Goal: Contribute content

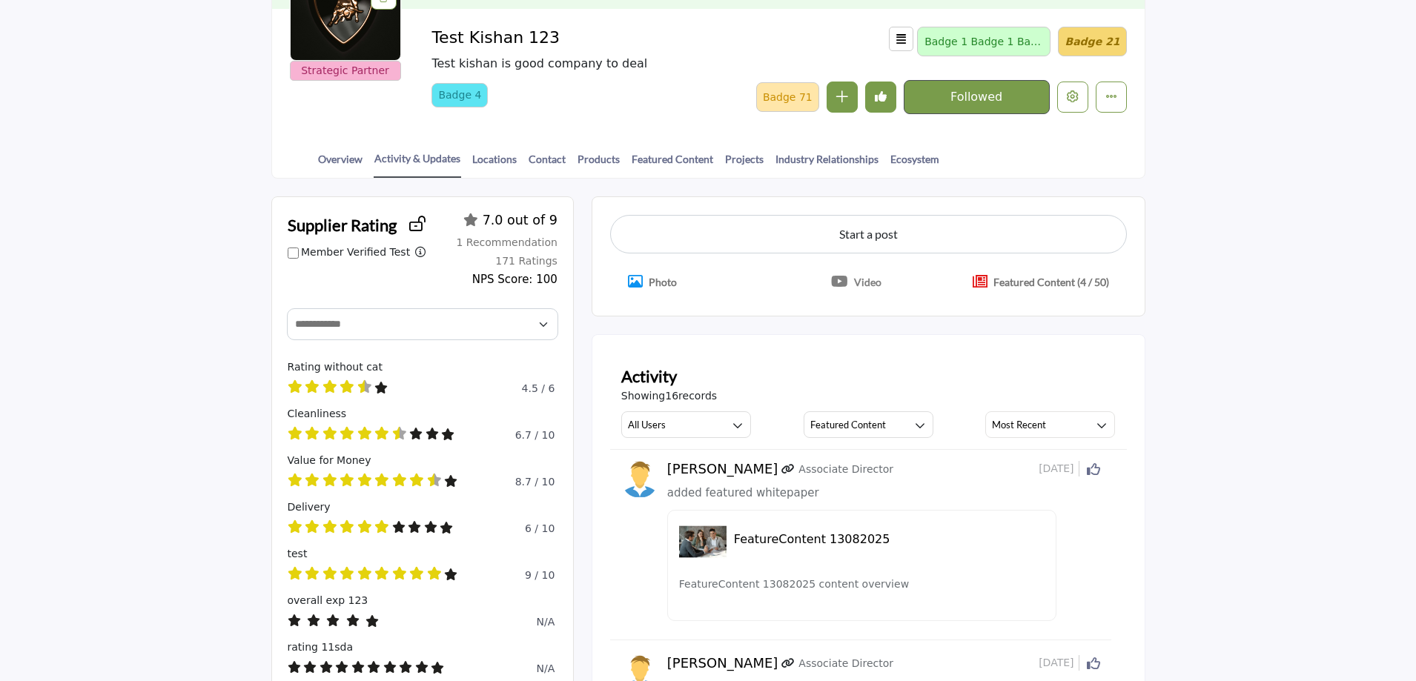
scroll to position [222, 0]
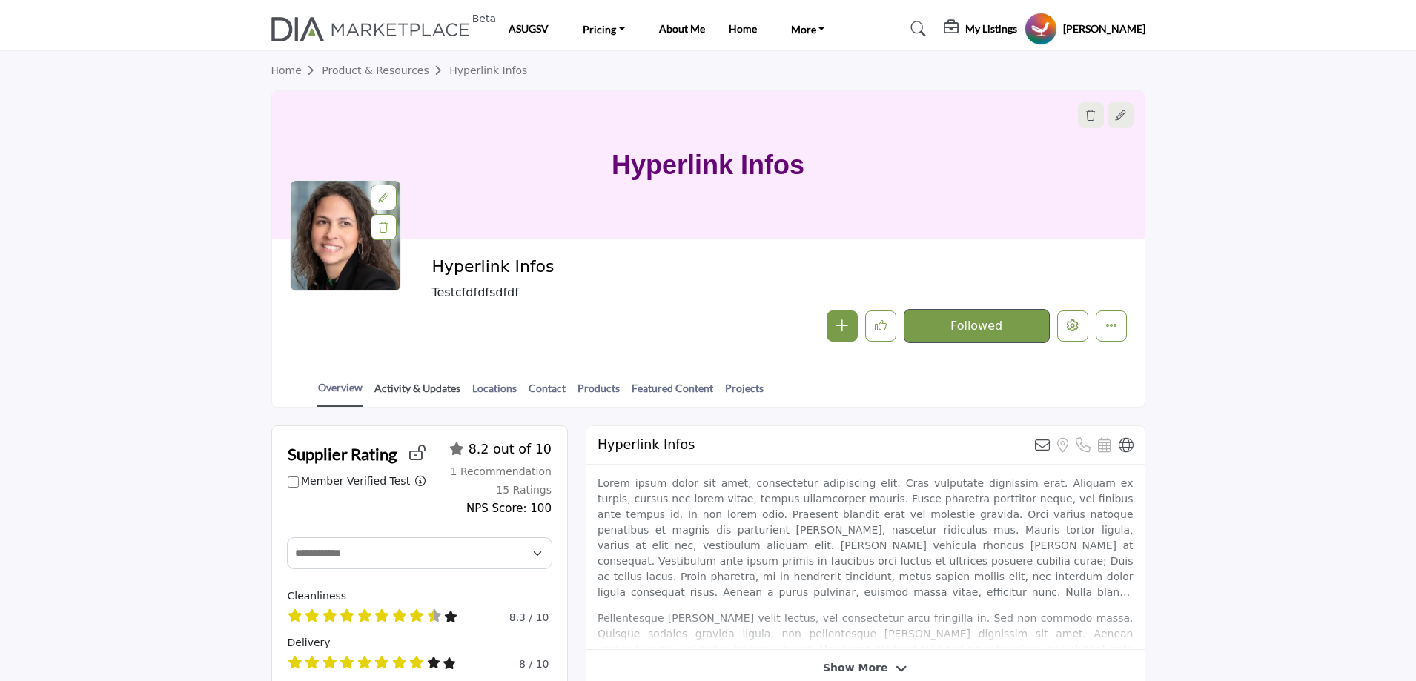
click at [411, 388] on link "Activity & Updates" at bounding box center [417, 393] width 87 height 26
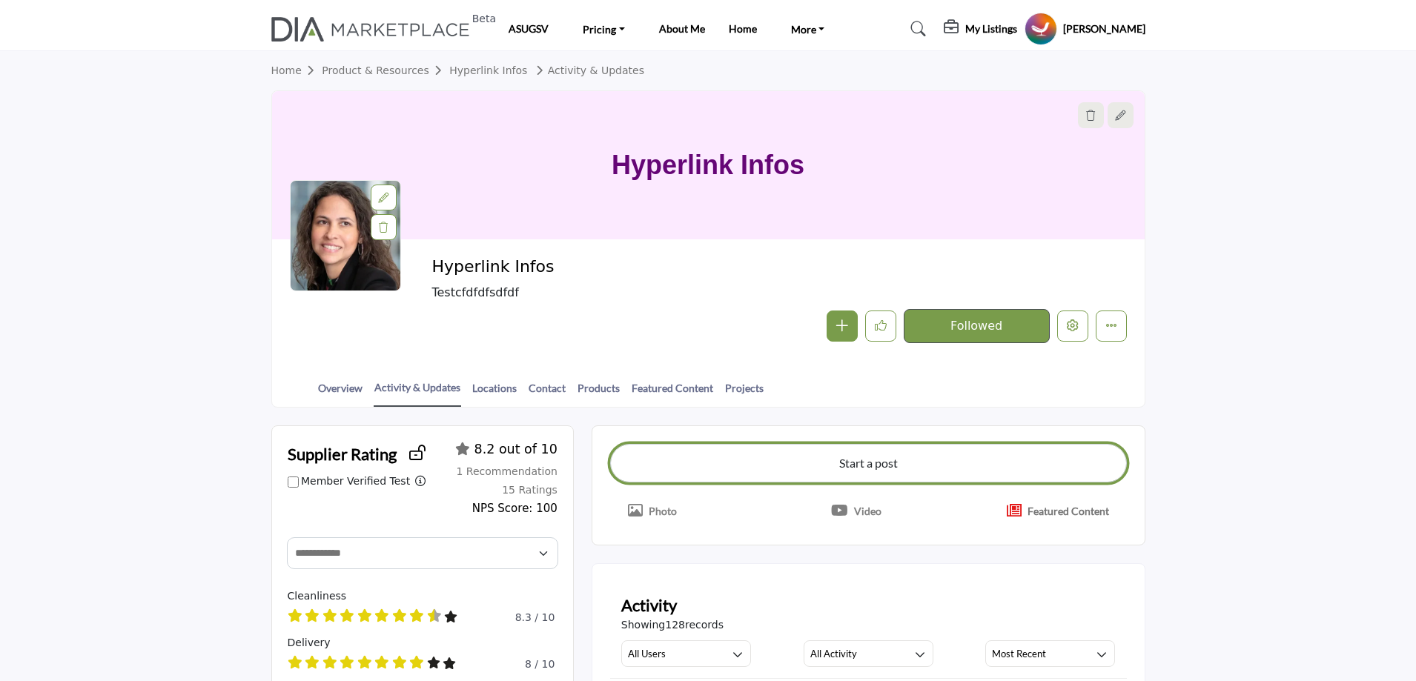
click at [870, 460] on button "Start a post" at bounding box center [868, 463] width 517 height 39
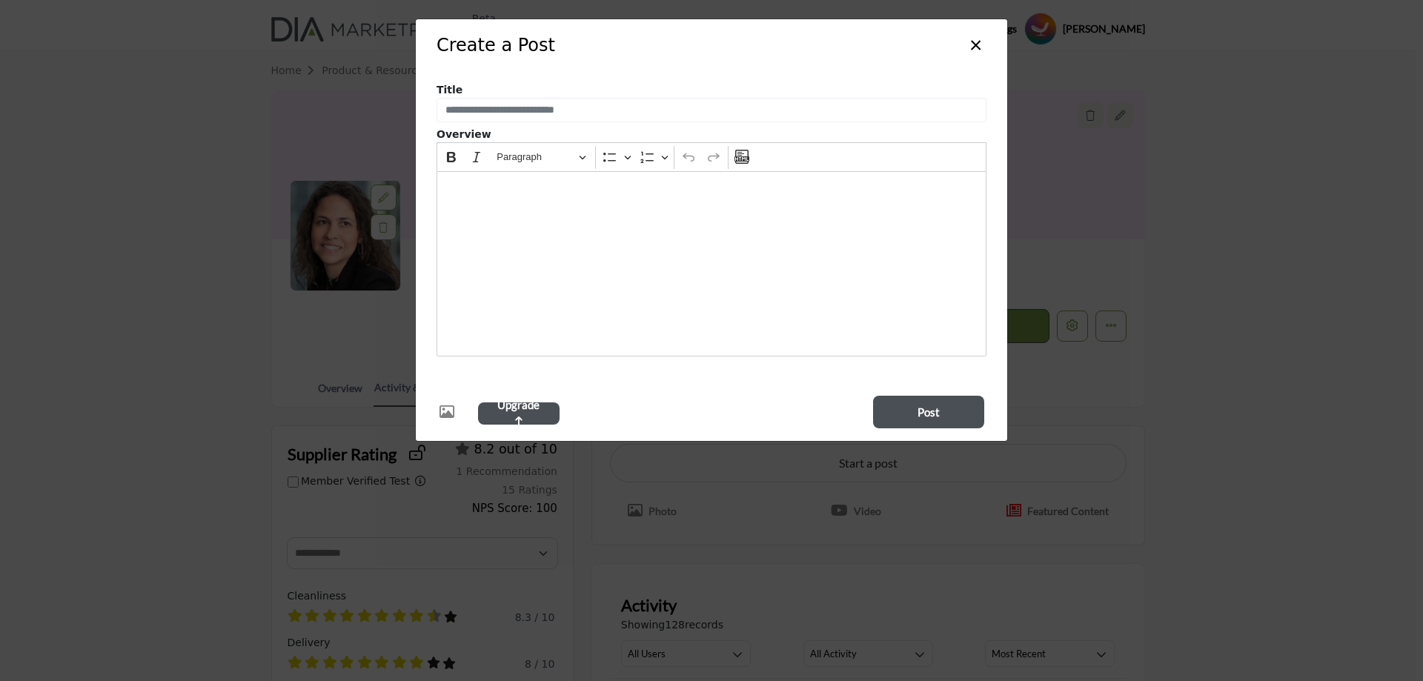
click at [567, 254] on div "Editor editing area: main" at bounding box center [712, 263] width 550 height 185
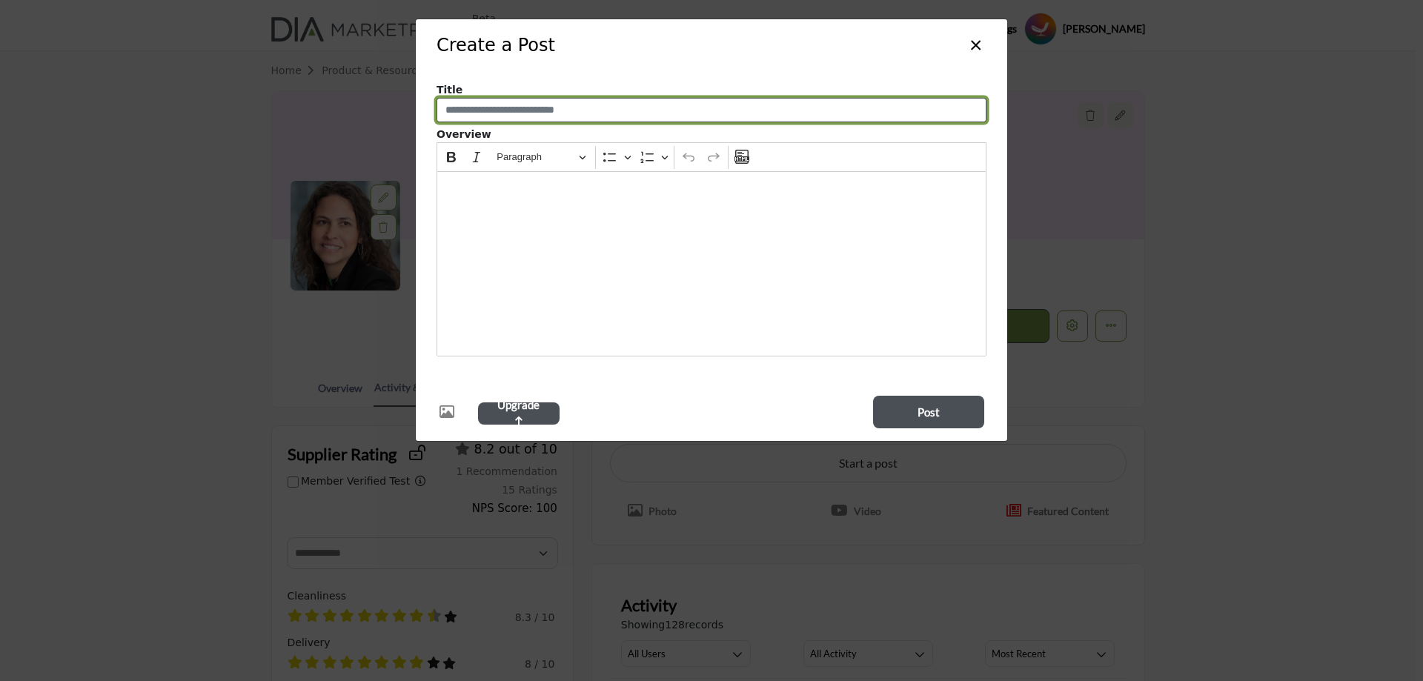
click at [599, 121] on input "Enter a compelling post title" at bounding box center [712, 110] width 550 height 25
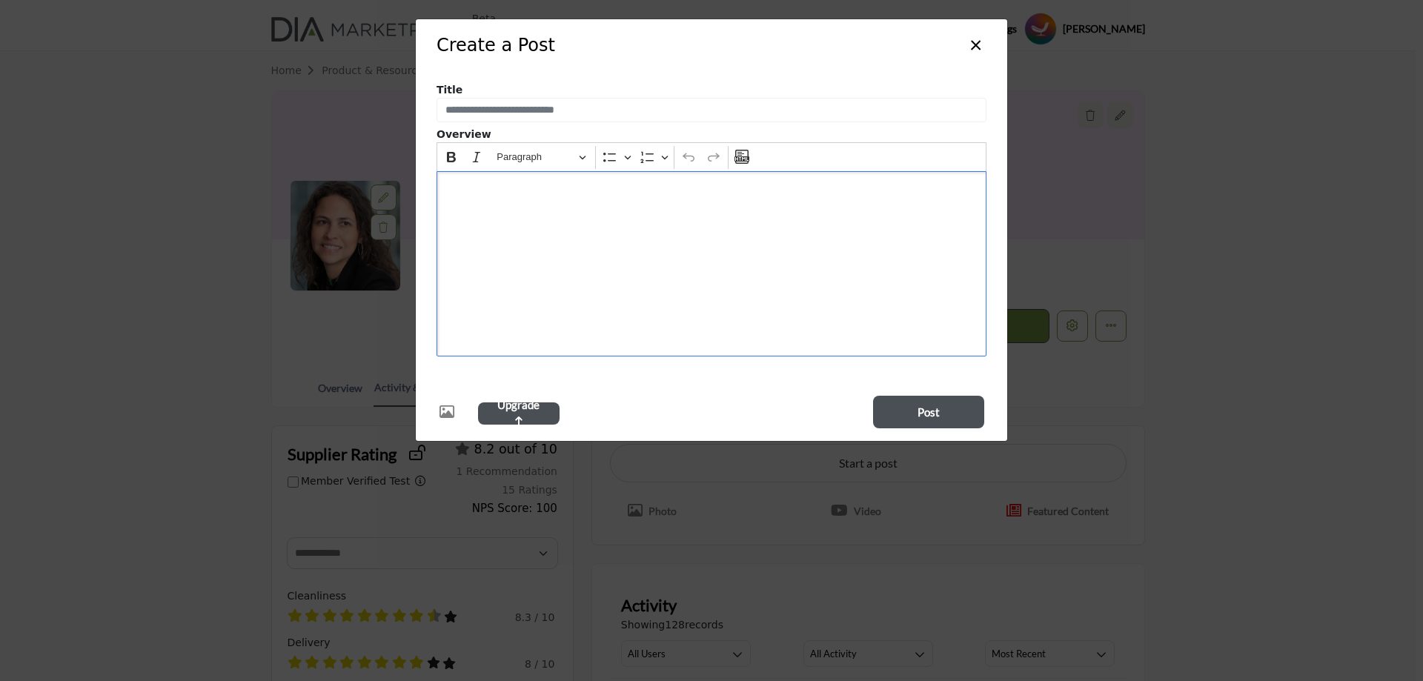
click at [906, 262] on div "Editor editing area: main" at bounding box center [712, 263] width 550 height 185
click at [972, 45] on button "×" at bounding box center [975, 44] width 21 height 28
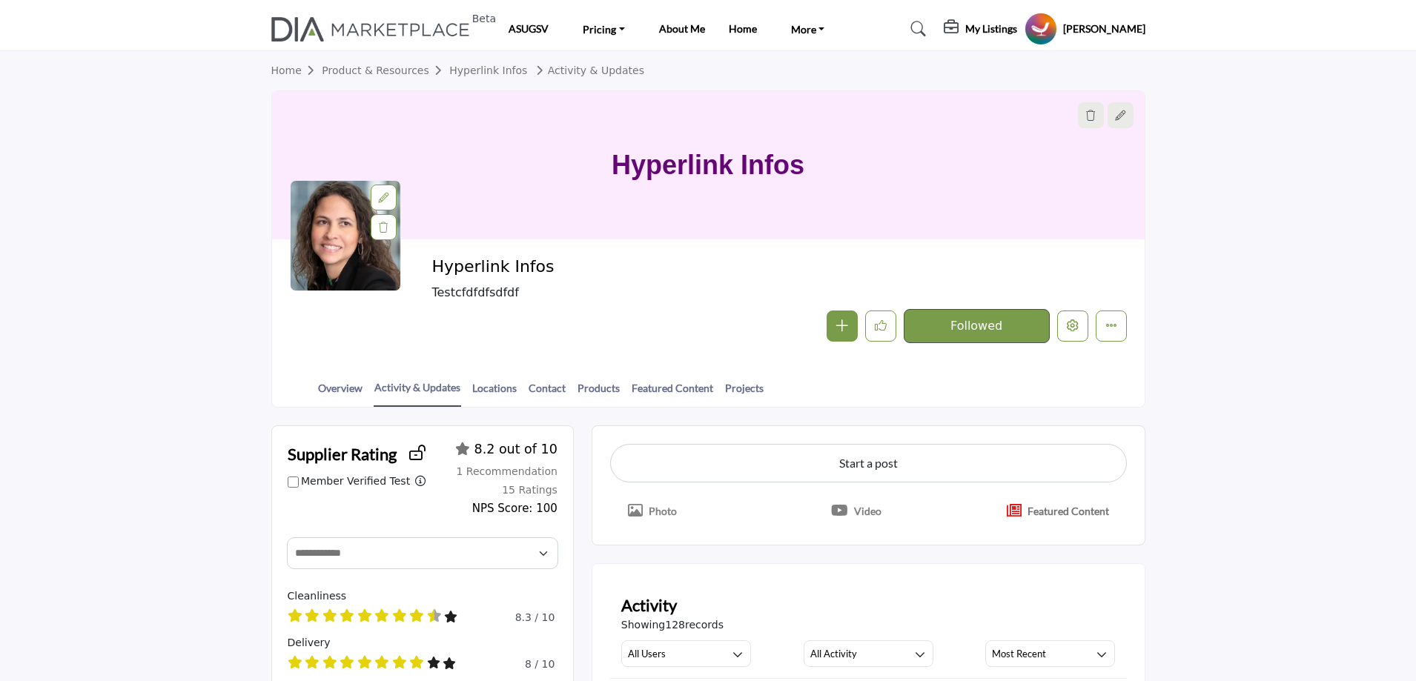
drag, startPoint x: 659, startPoint y: 509, endPoint x: 669, endPoint y: 528, distance: 21.2
click at [669, 528] on div "Start a post Photo Video Featured Content" at bounding box center [868, 485] width 554 height 120
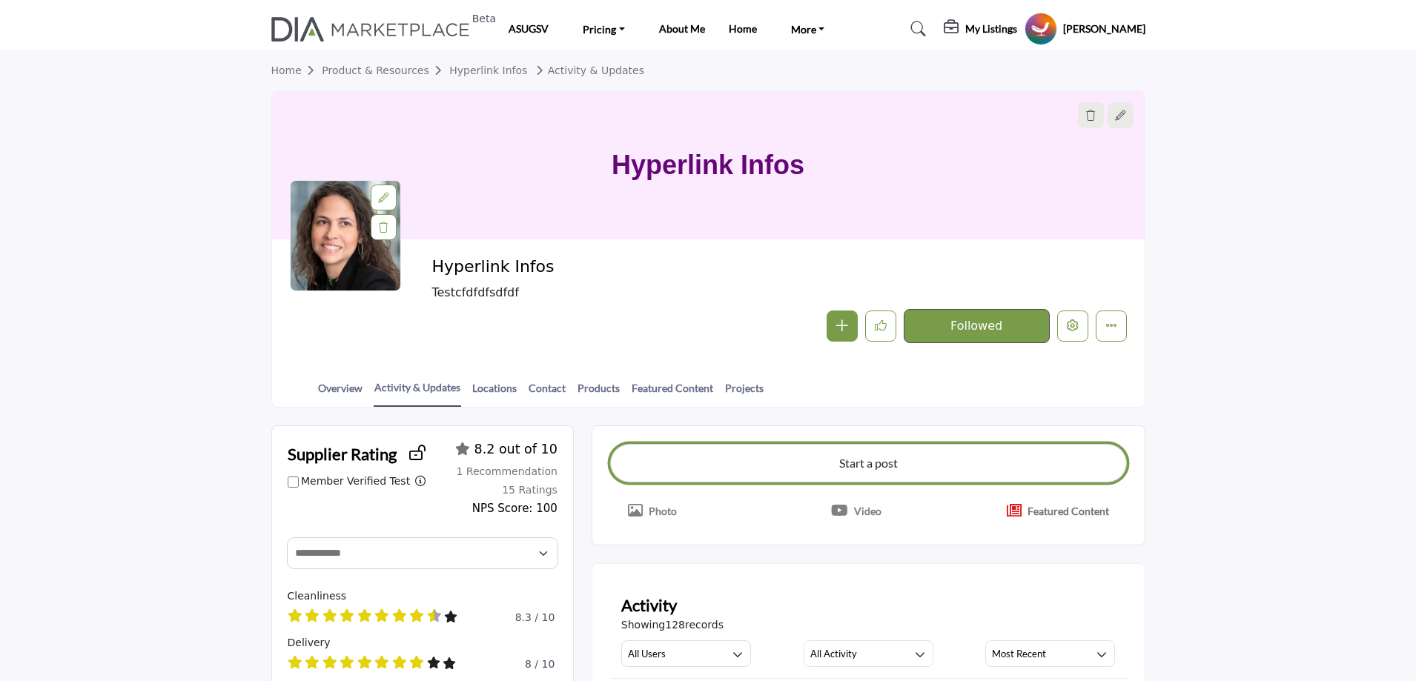
click at [855, 461] on button "Start a post" at bounding box center [868, 463] width 517 height 39
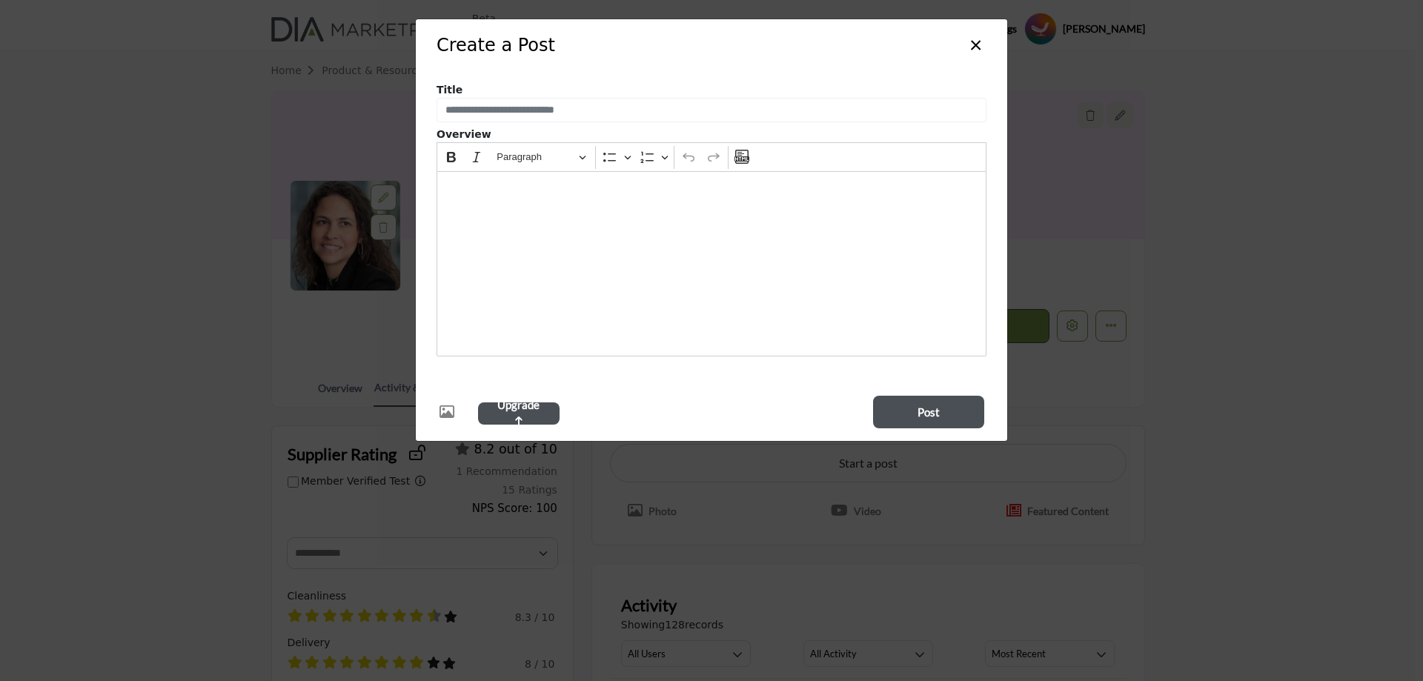
click at [491, 221] on div "Editor editing area: main" at bounding box center [712, 263] width 550 height 185
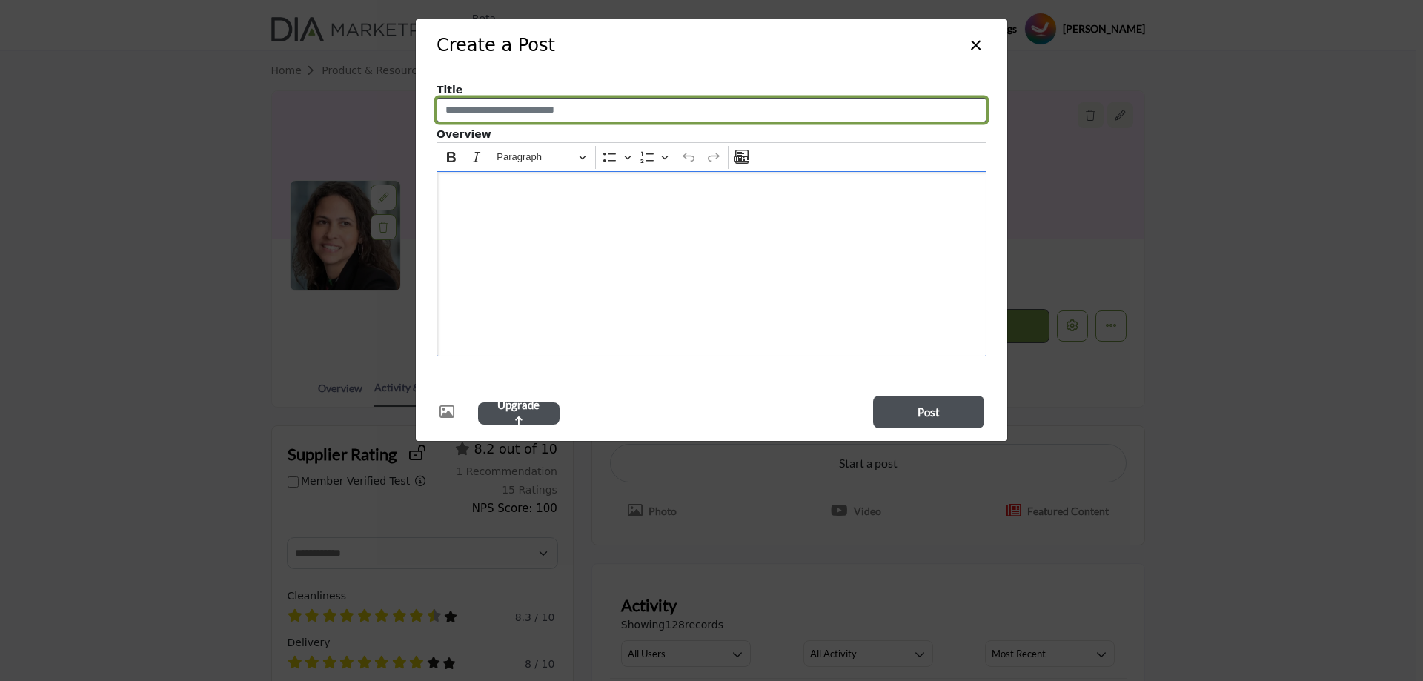
click at [511, 115] on input "Enter a compelling post title" at bounding box center [712, 110] width 550 height 25
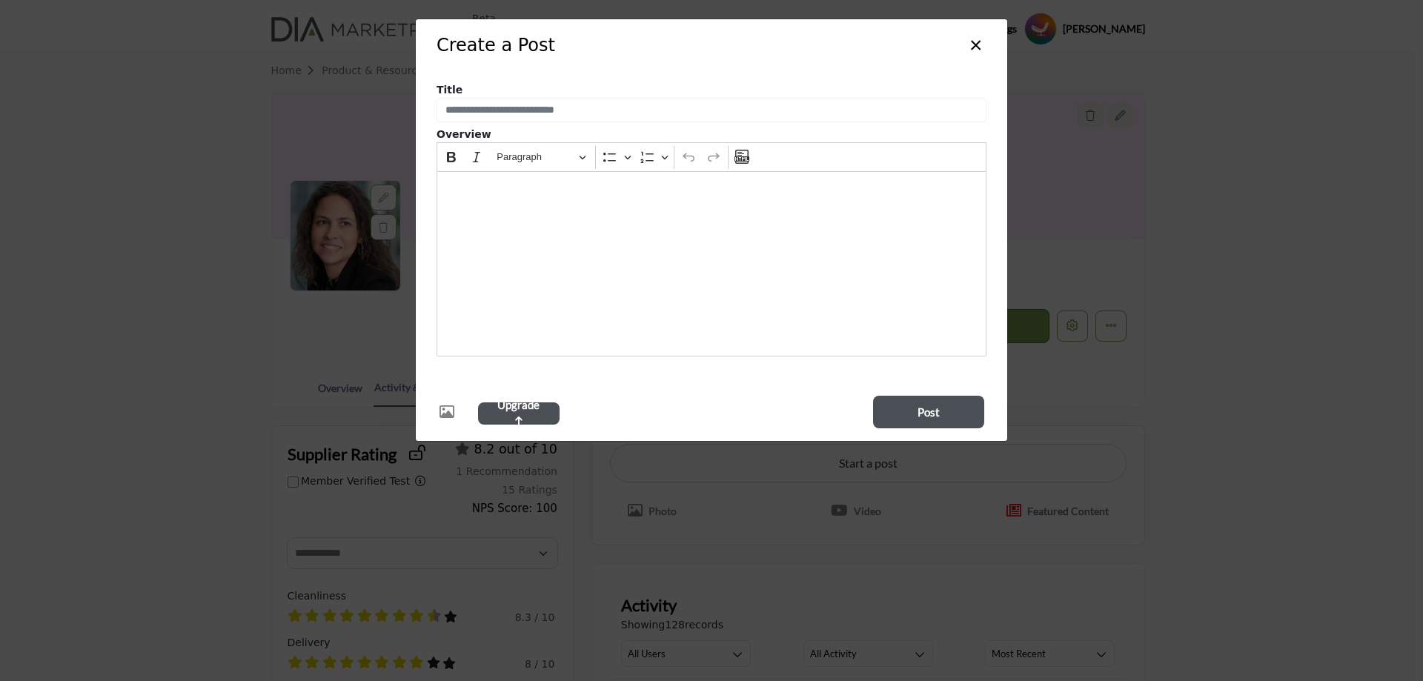
click at [474, 231] on div "Editor editing area: main" at bounding box center [712, 263] width 550 height 185
click at [971, 45] on button "×" at bounding box center [975, 44] width 21 height 28
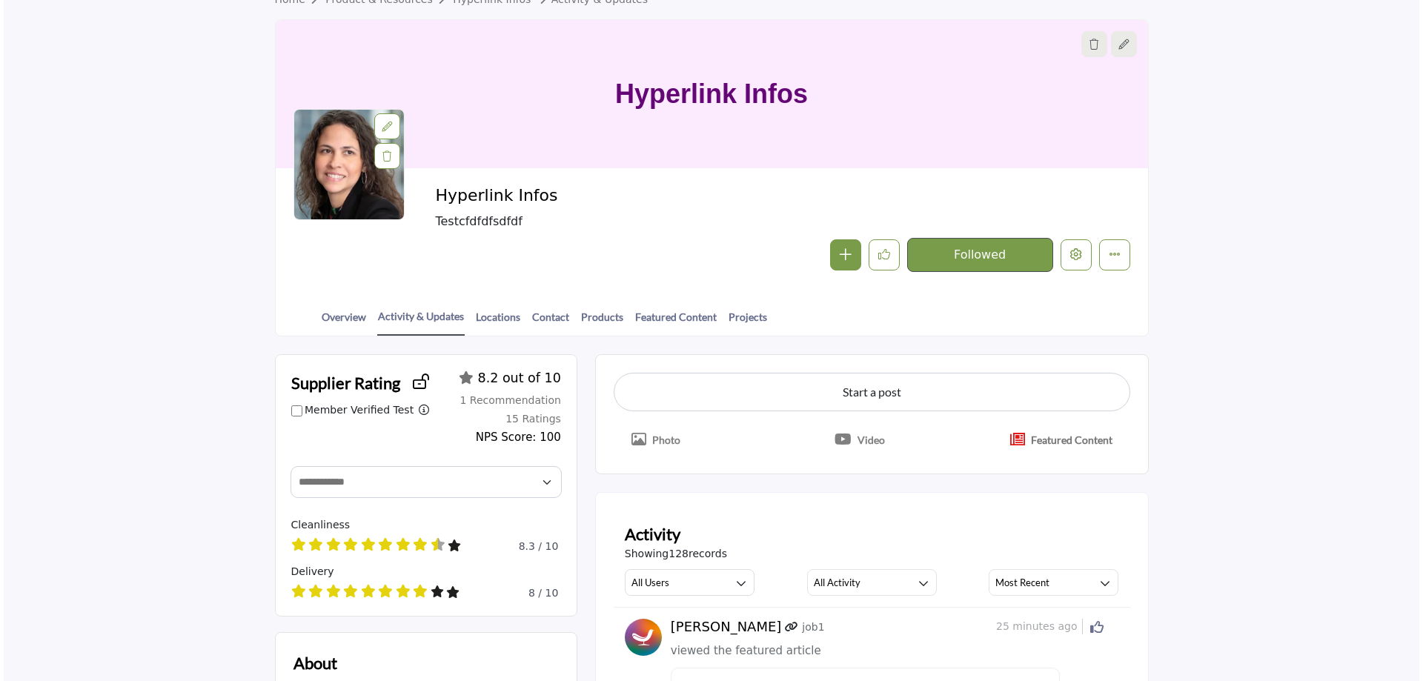
scroll to position [222, 0]
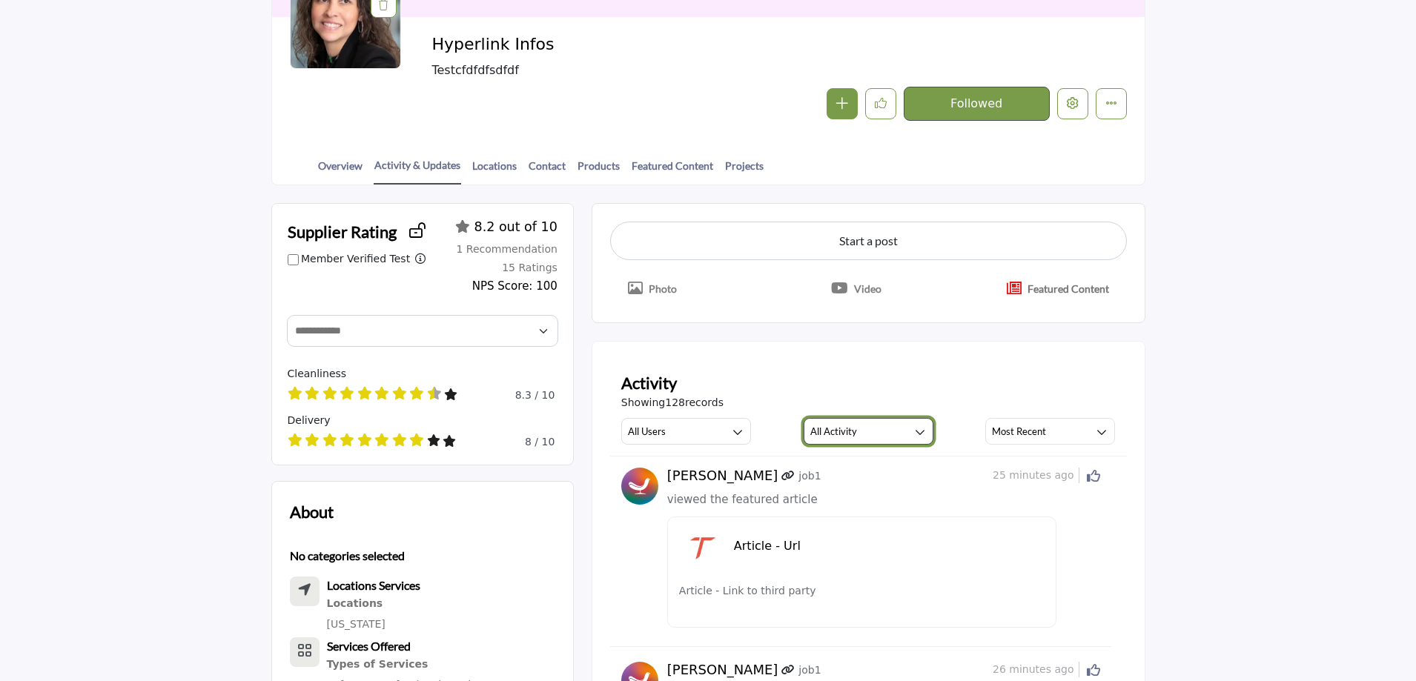
click at [860, 434] on button "All Activity" at bounding box center [868, 431] width 130 height 27
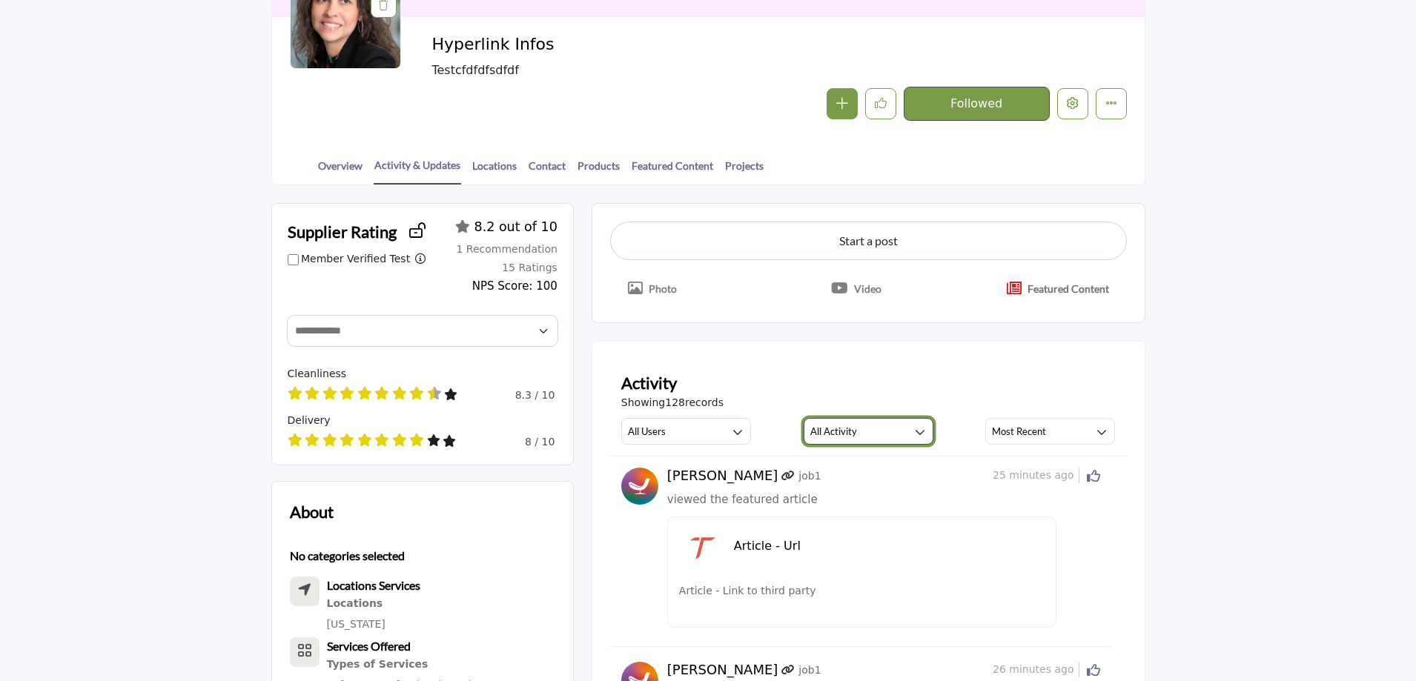
click at [875, 436] on button "All Activity" at bounding box center [868, 431] width 130 height 27
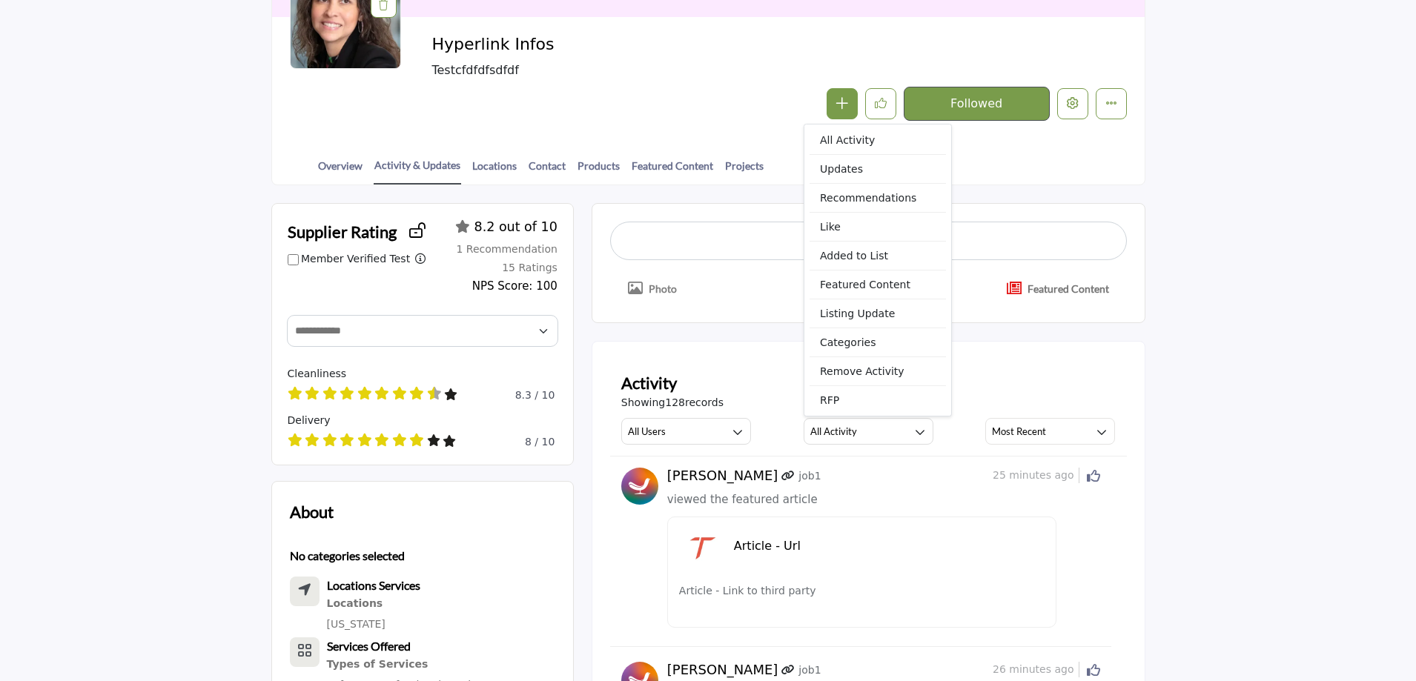
drag, startPoint x: 1038, startPoint y: 285, endPoint x: 1032, endPoint y: 335, distance: 50.8
click at [1080, 288] on p "Featured Content" at bounding box center [1068, 289] width 82 height 16
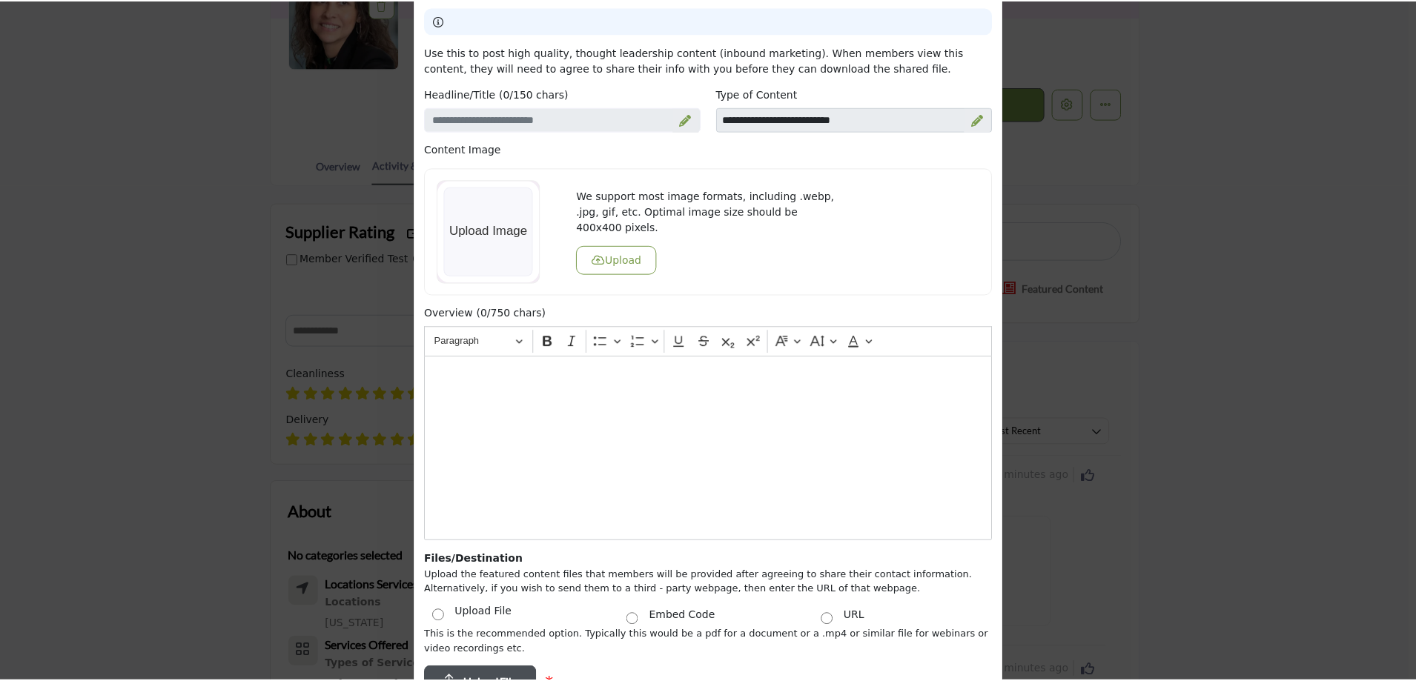
scroll to position [0, 0]
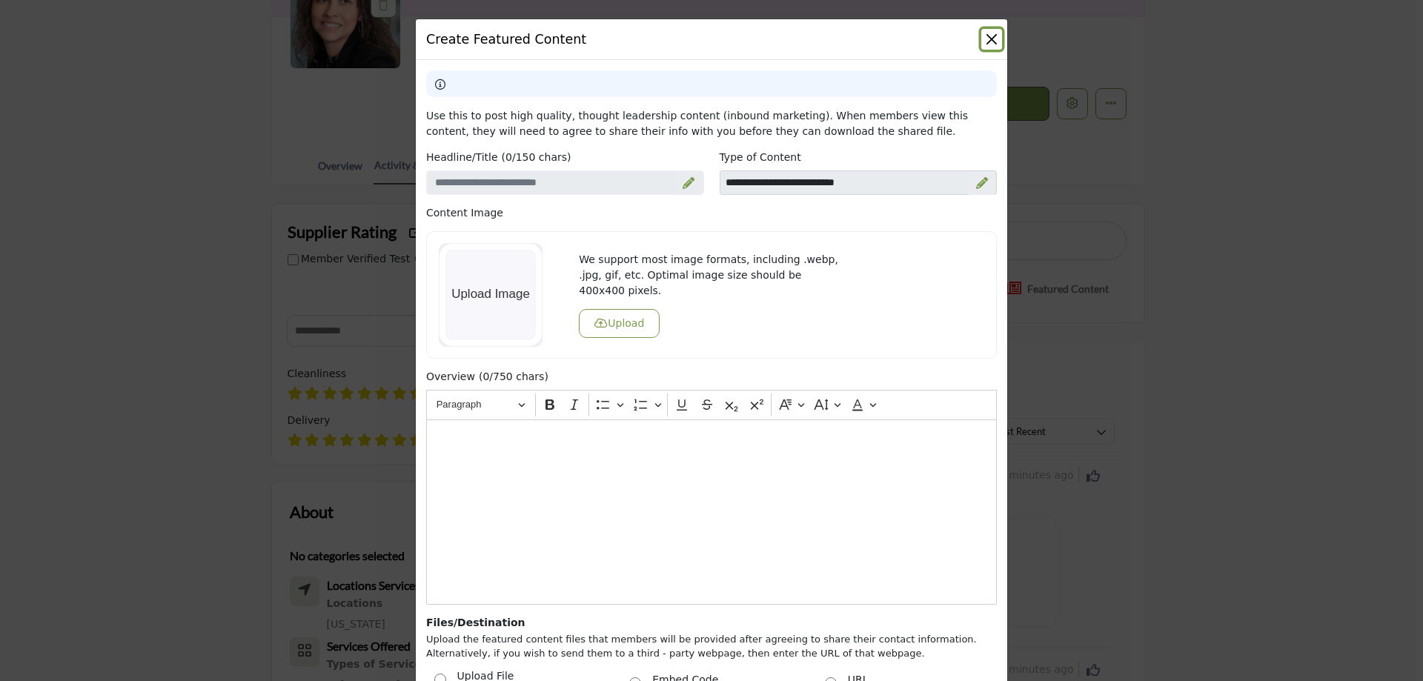
click at [992, 38] on button "Close" at bounding box center [991, 39] width 21 height 21
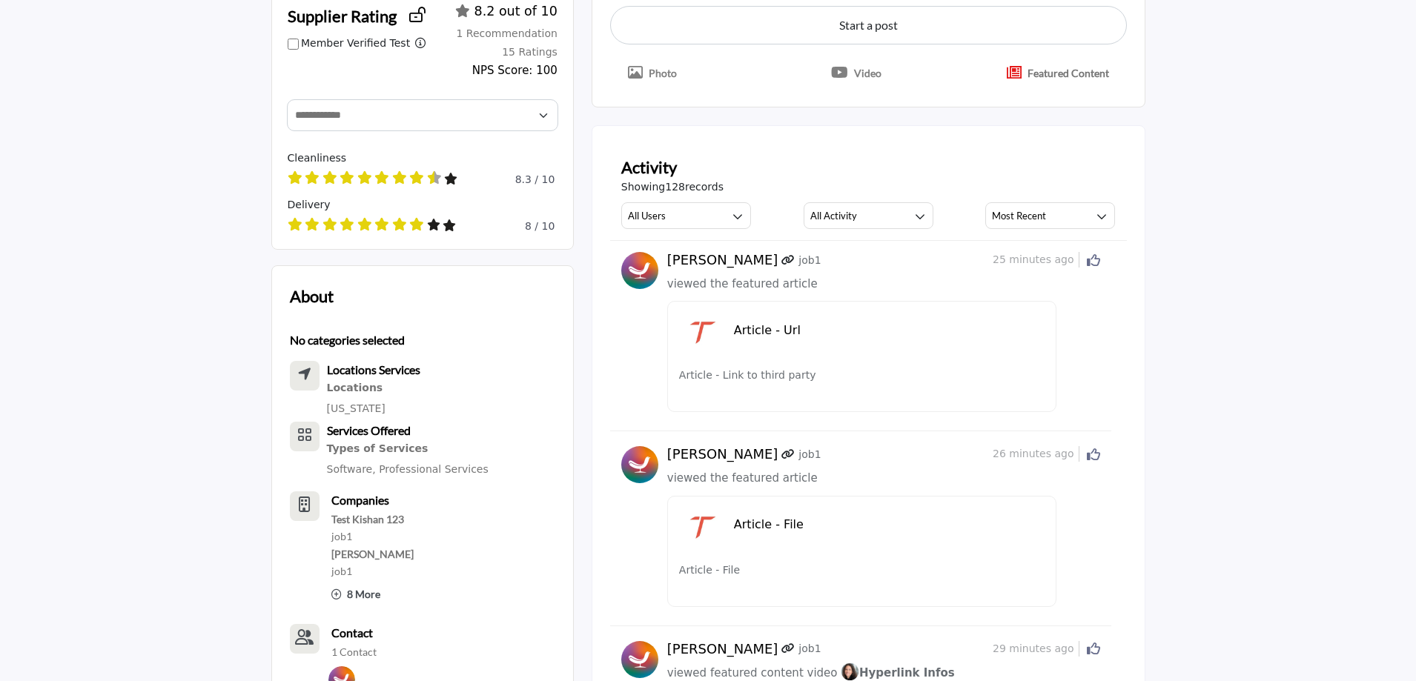
scroll to position [741, 0]
